Goal: Check status: Check status

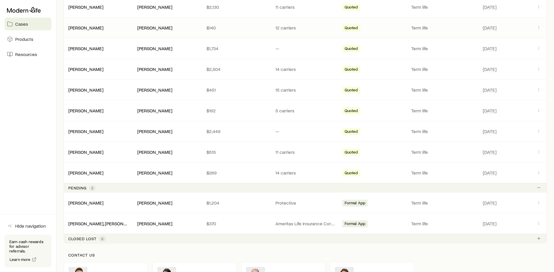
scroll to position [175, 0]
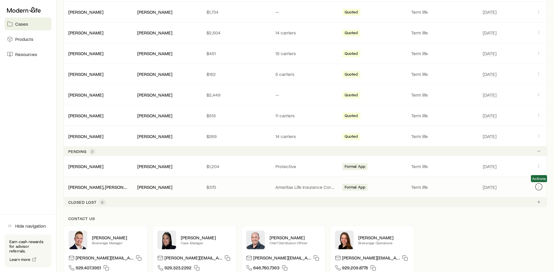
click at [537, 186] on icon "Client cases" at bounding box center [538, 186] width 5 height 5
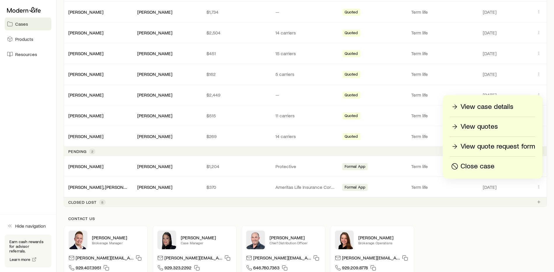
click at [478, 104] on p "View case details" at bounding box center [486, 106] width 53 height 9
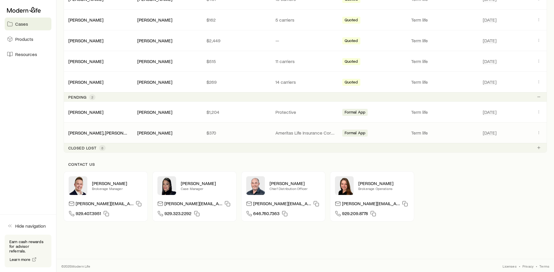
scroll to position [231, 0]
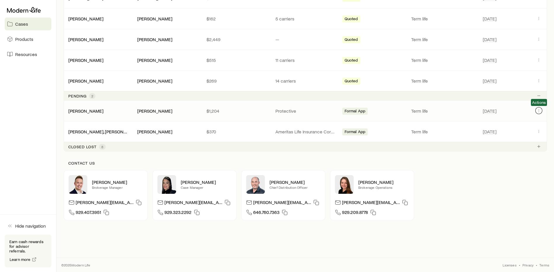
click at [537, 112] on icon "Client cases" at bounding box center [538, 110] width 5 height 5
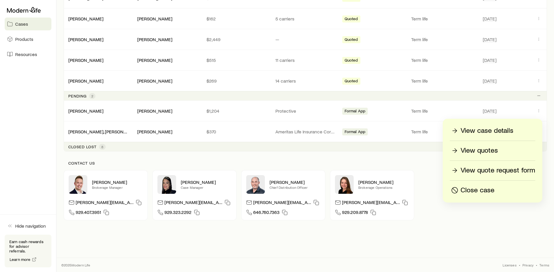
click at [503, 132] on p "View case details" at bounding box center [486, 130] width 53 height 9
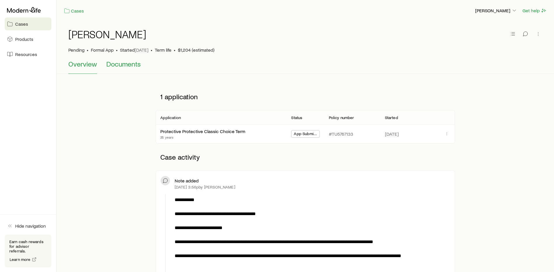
click at [106, 67] on span "Documents" at bounding box center [123, 64] width 34 height 8
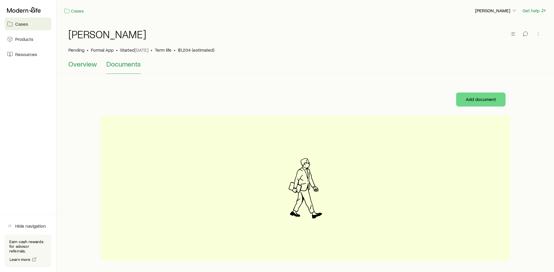
click at [85, 64] on span "Overview" at bounding box center [82, 64] width 29 height 8
